Goal: Information Seeking & Learning: Learn about a topic

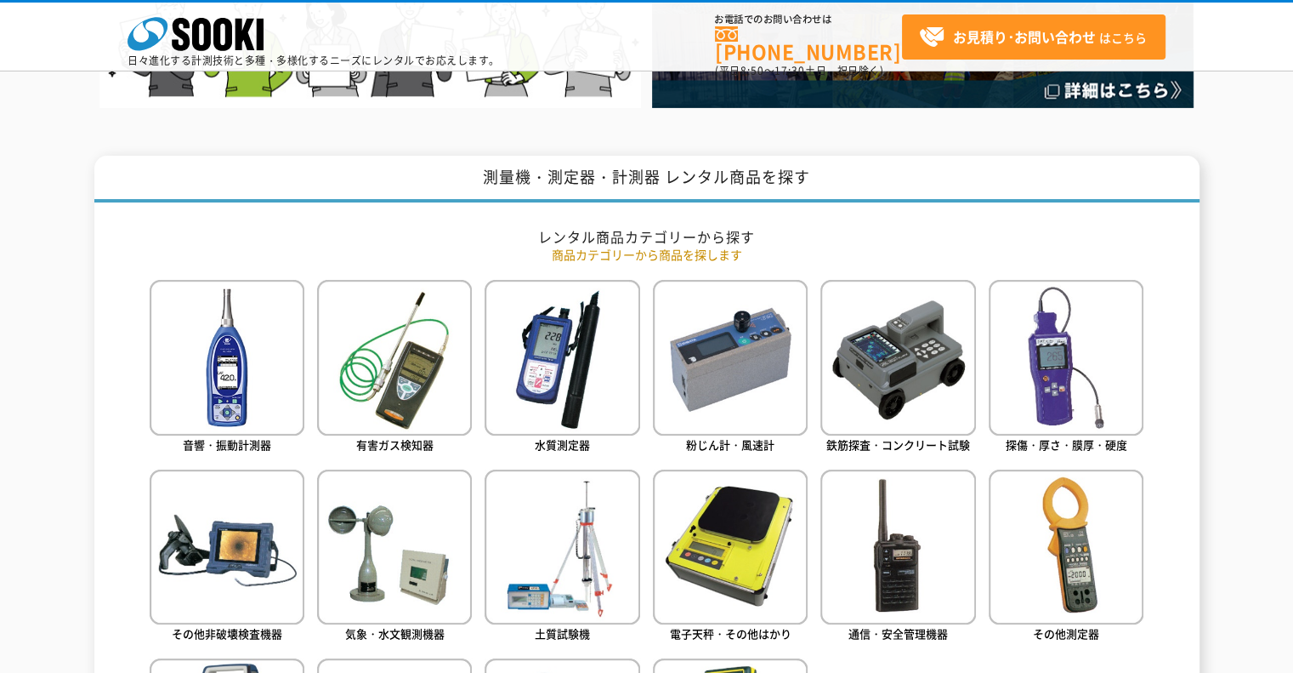
scroll to position [1020, 0]
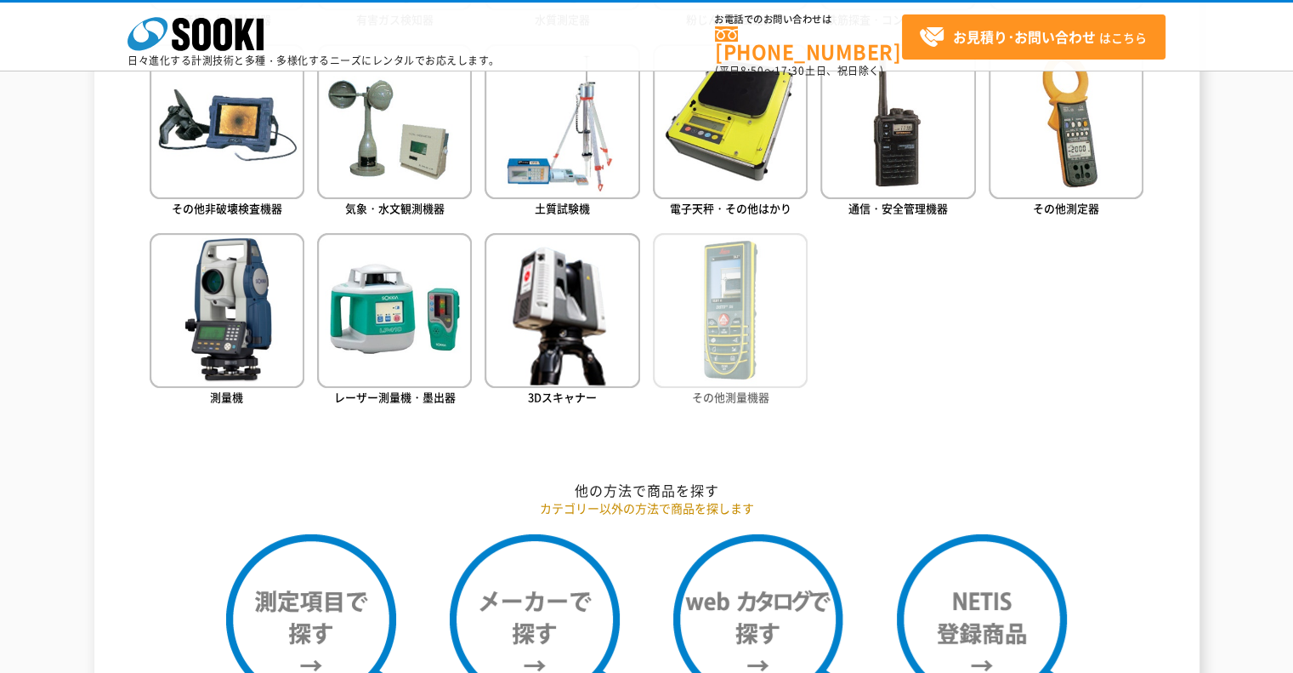
click at [722, 349] on img at bounding box center [730, 310] width 155 height 155
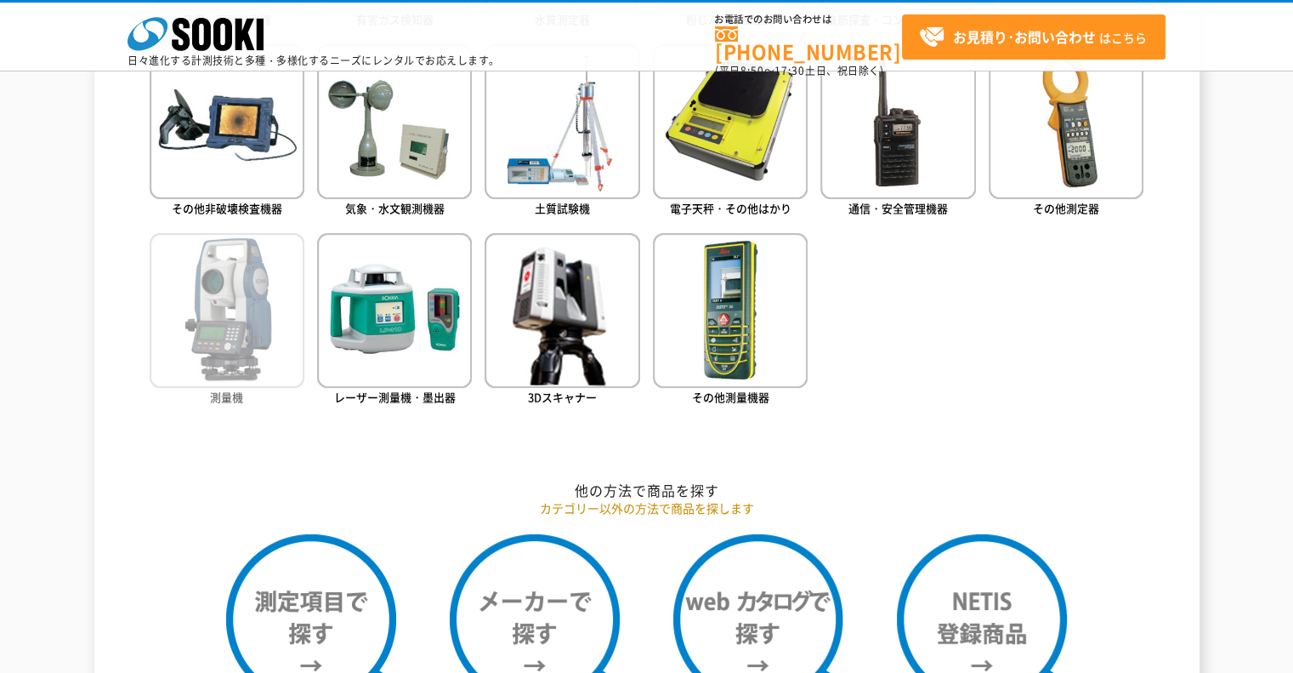
click at [229, 292] on img at bounding box center [227, 310] width 155 height 155
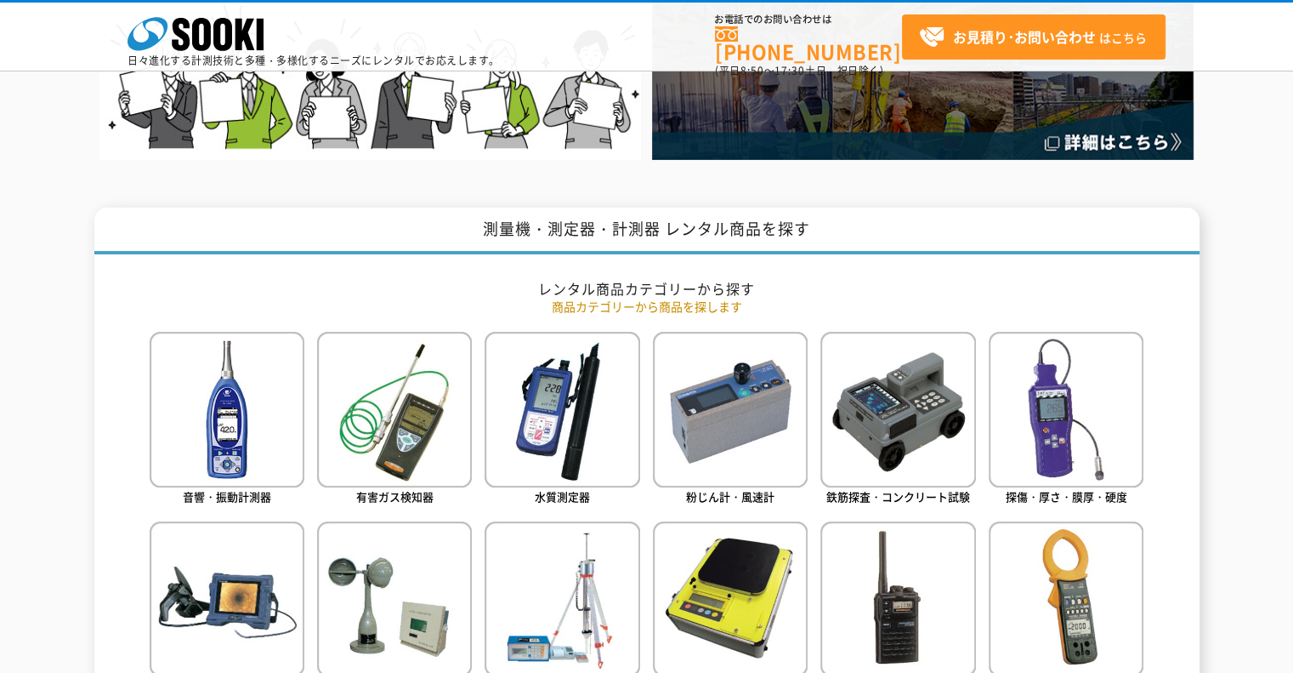
scroll to position [510, 0]
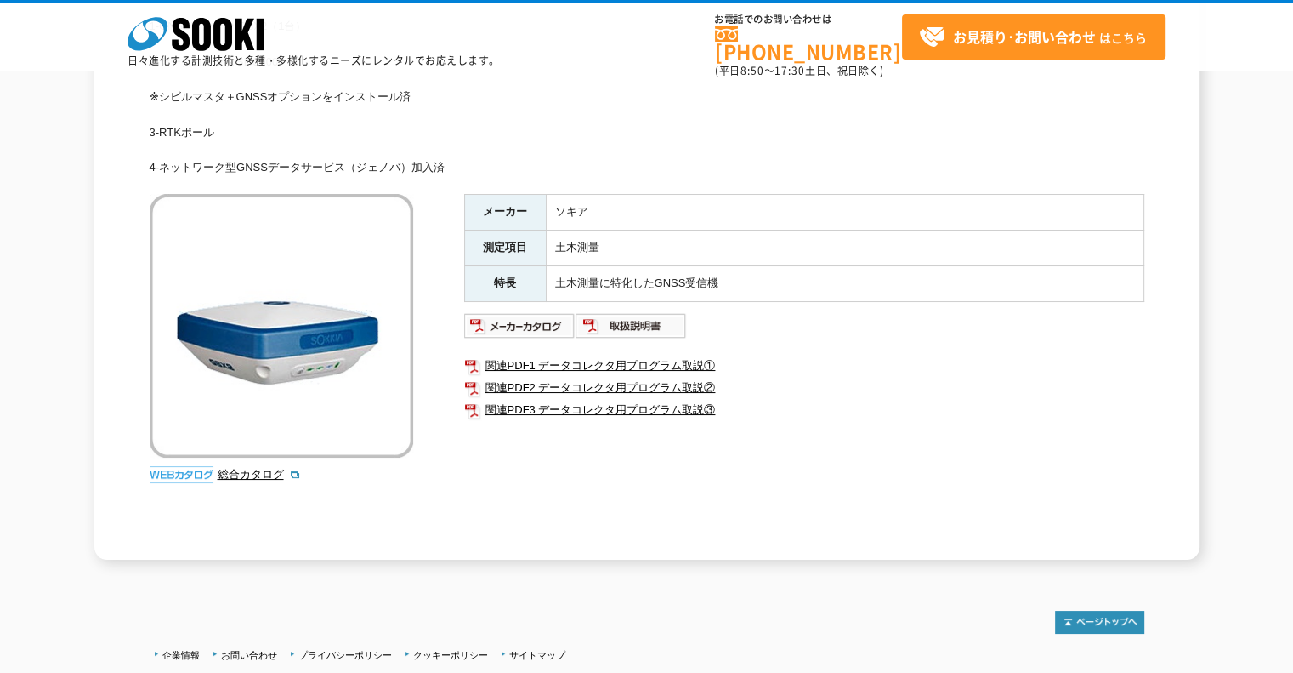
scroll to position [340, 0]
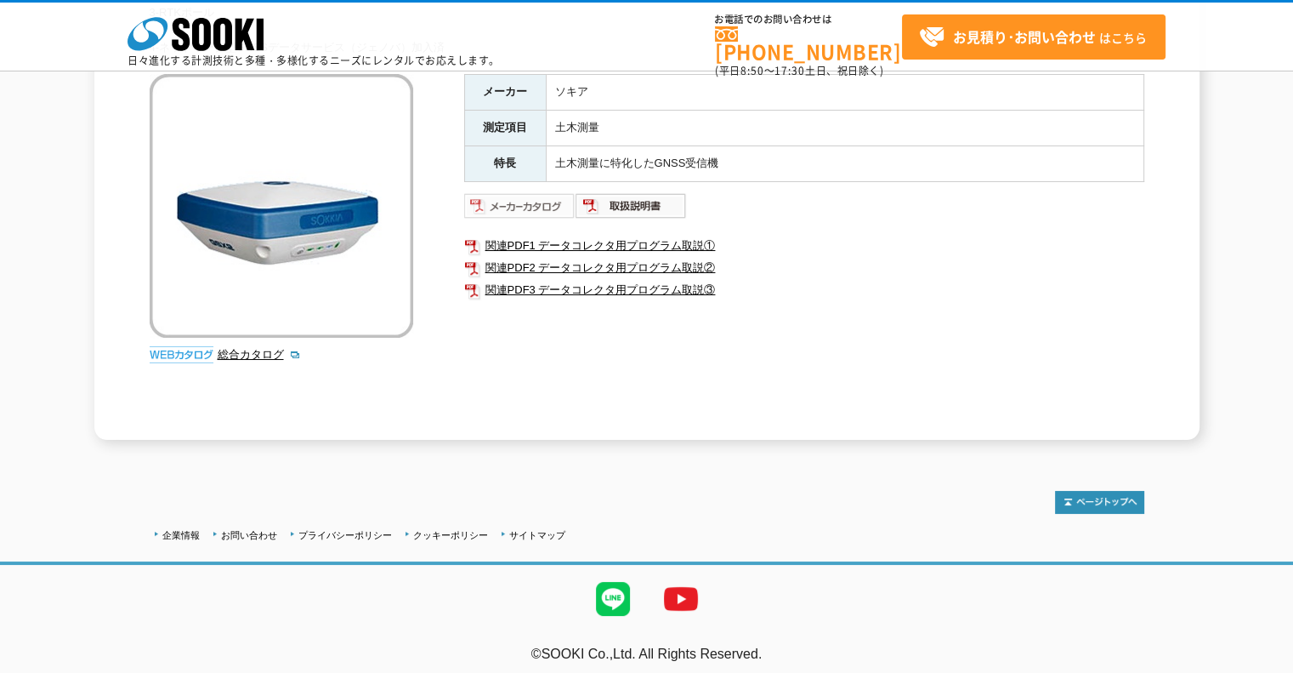
click at [498, 200] on img at bounding box center [519, 205] width 111 height 27
